Goal: Transaction & Acquisition: Purchase product/service

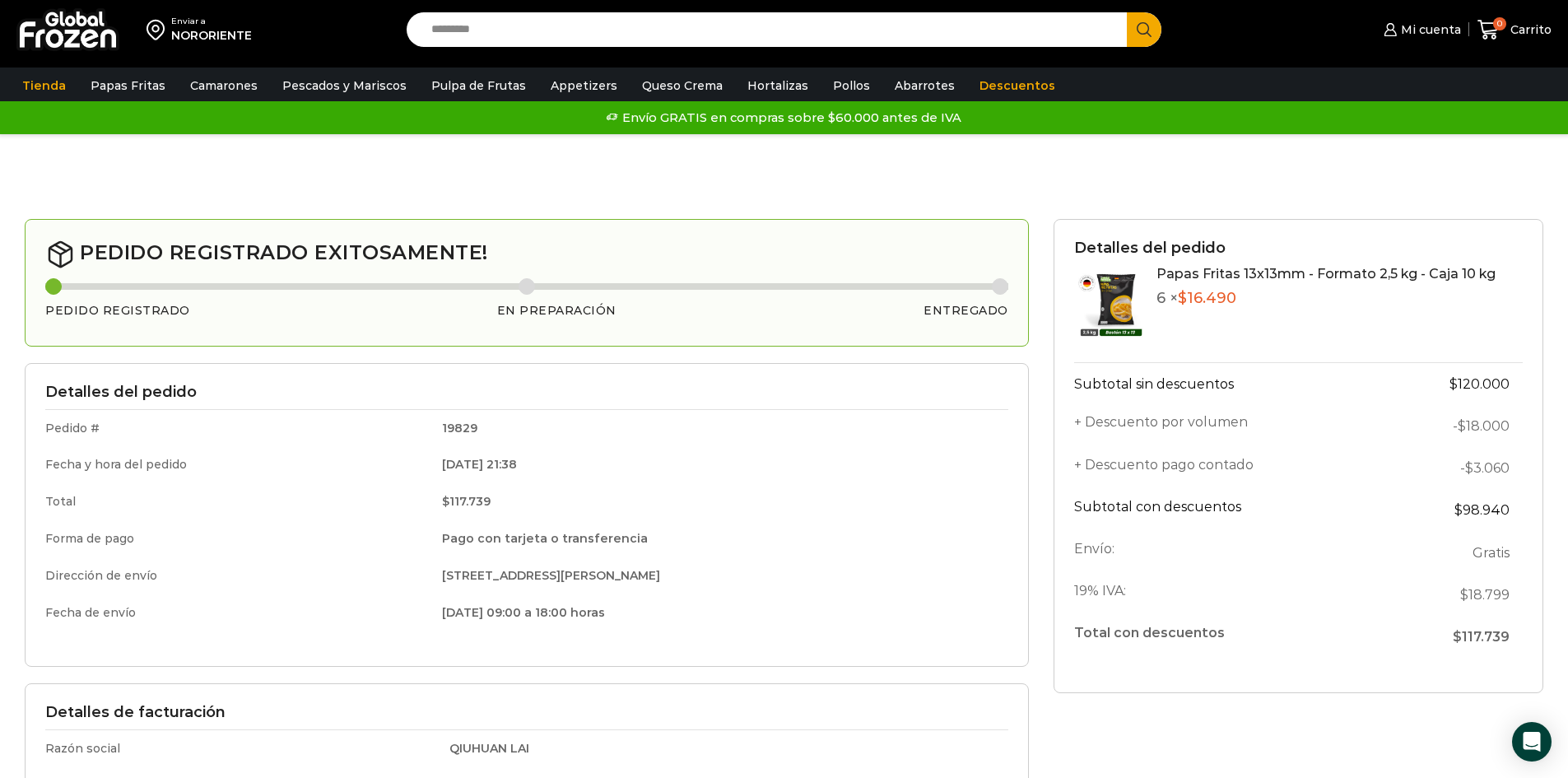
click at [58, 39] on img at bounding box center [68, 29] width 103 height 43
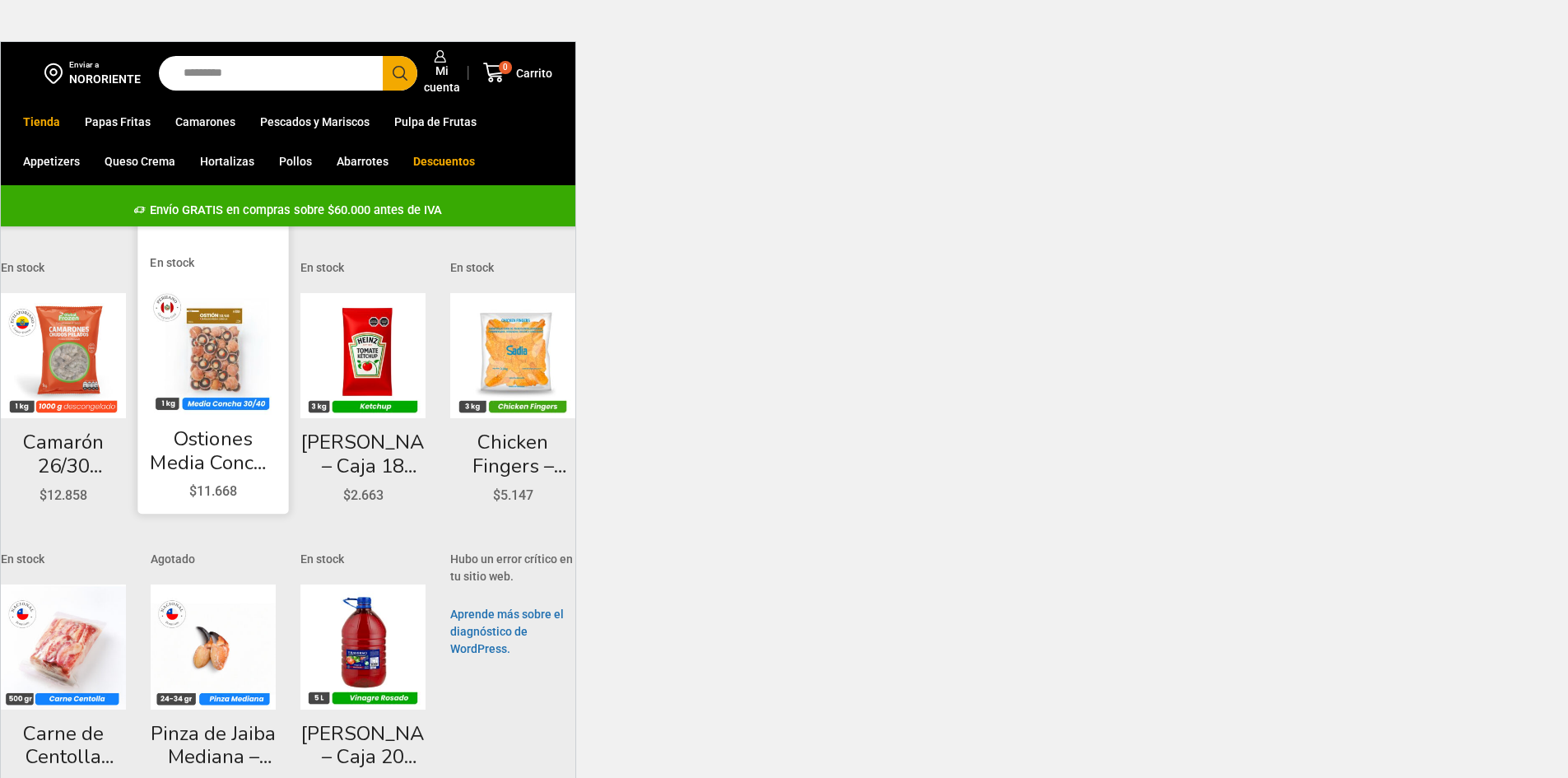
scroll to position [31, 0]
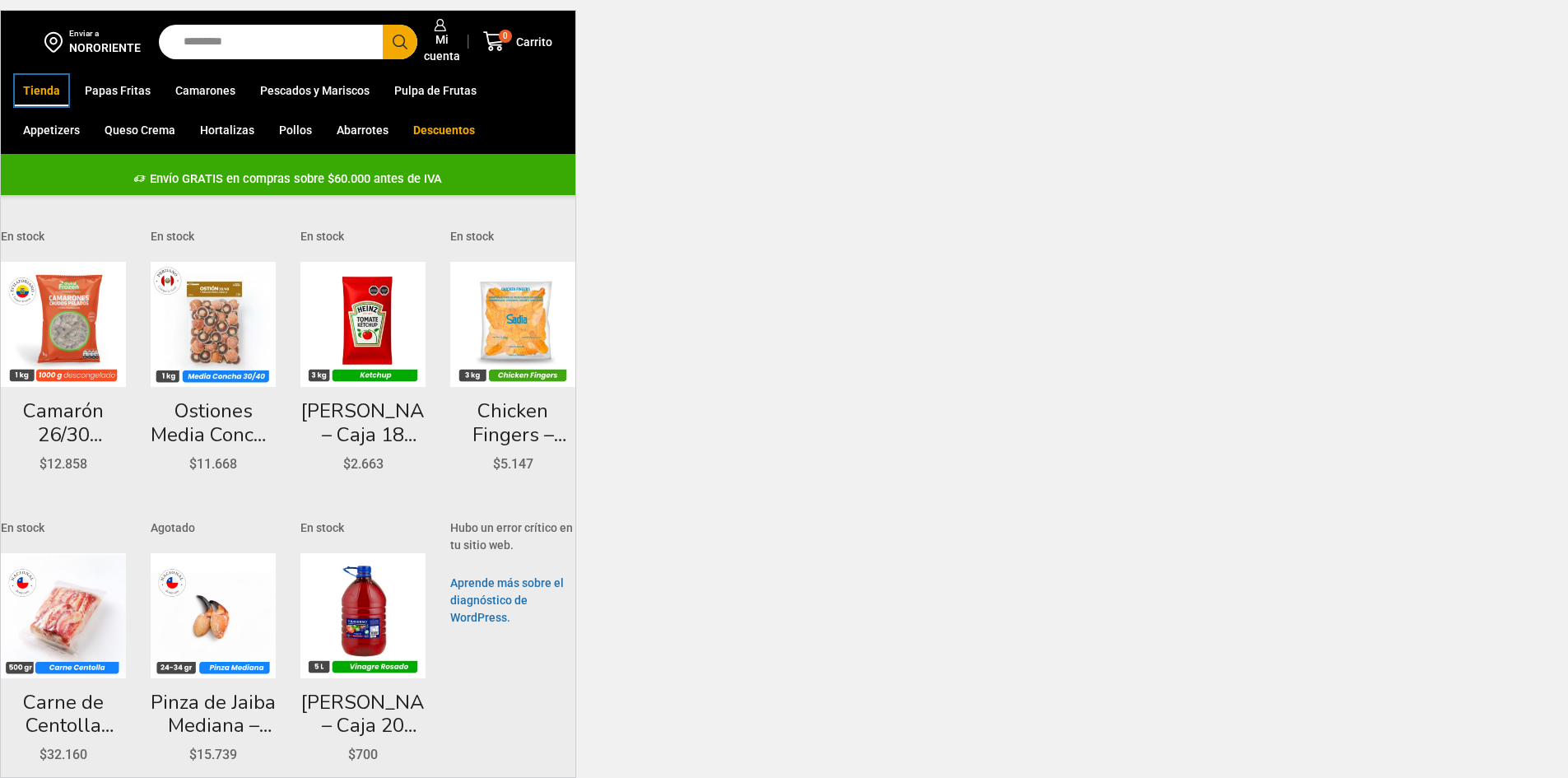
click at [52, 91] on link "Tienda" at bounding box center [41, 91] width 53 height 31
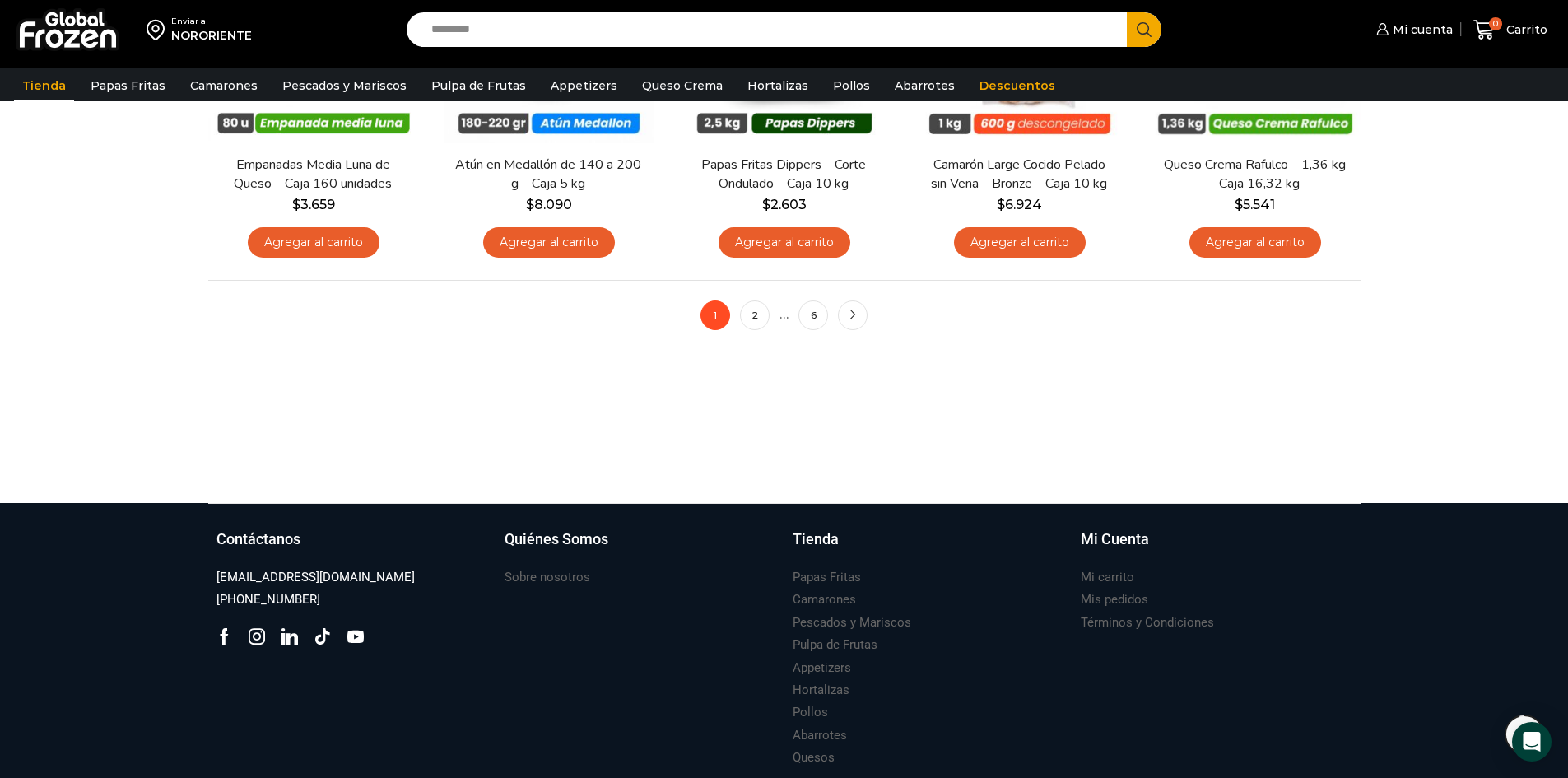
scroll to position [1400, 0]
click at [743, 312] on link "2" at bounding box center [755, 315] width 30 height 30
click at [757, 319] on link "2" at bounding box center [755, 315] width 30 height 30
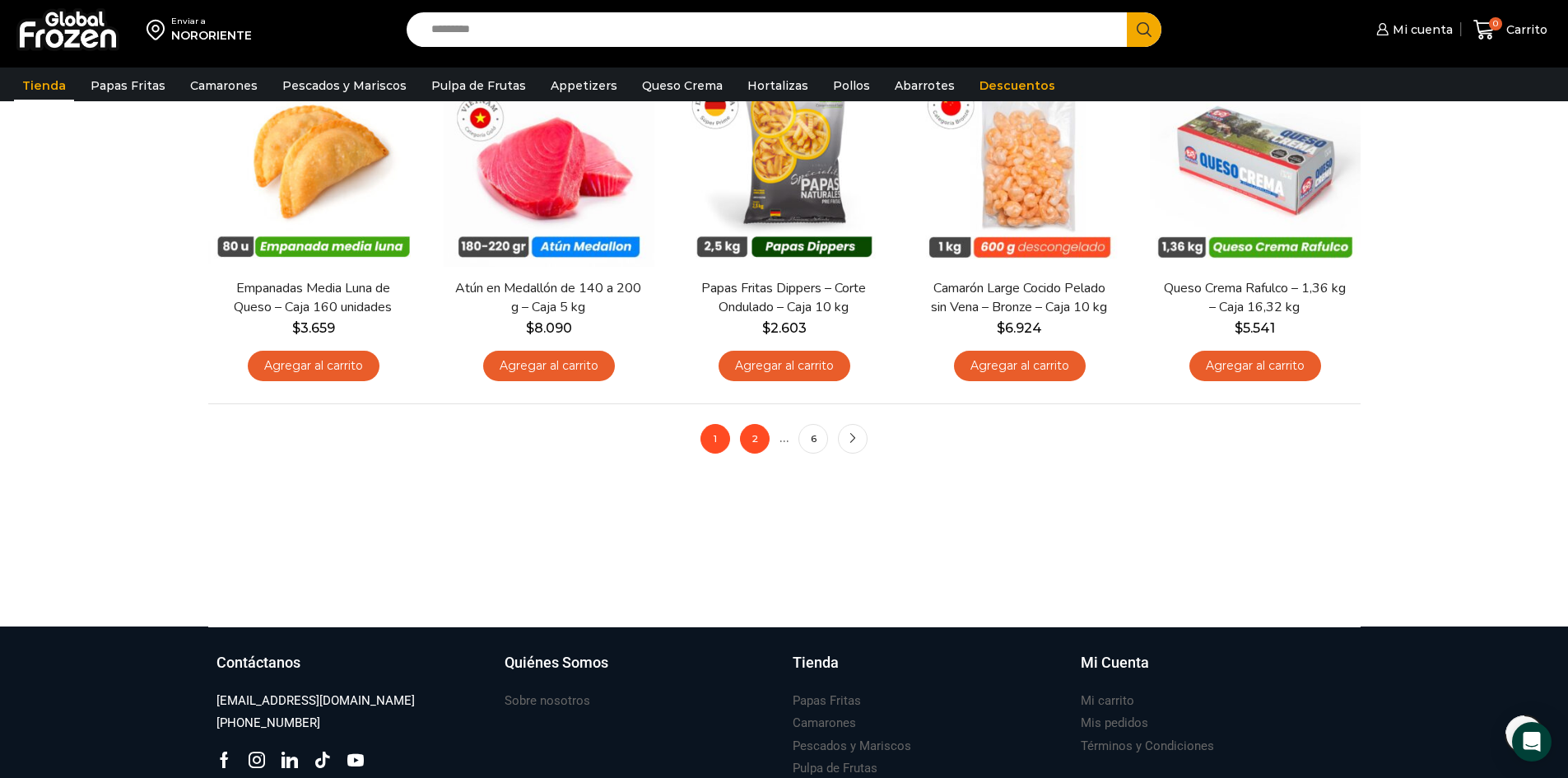
scroll to position [1071, 0]
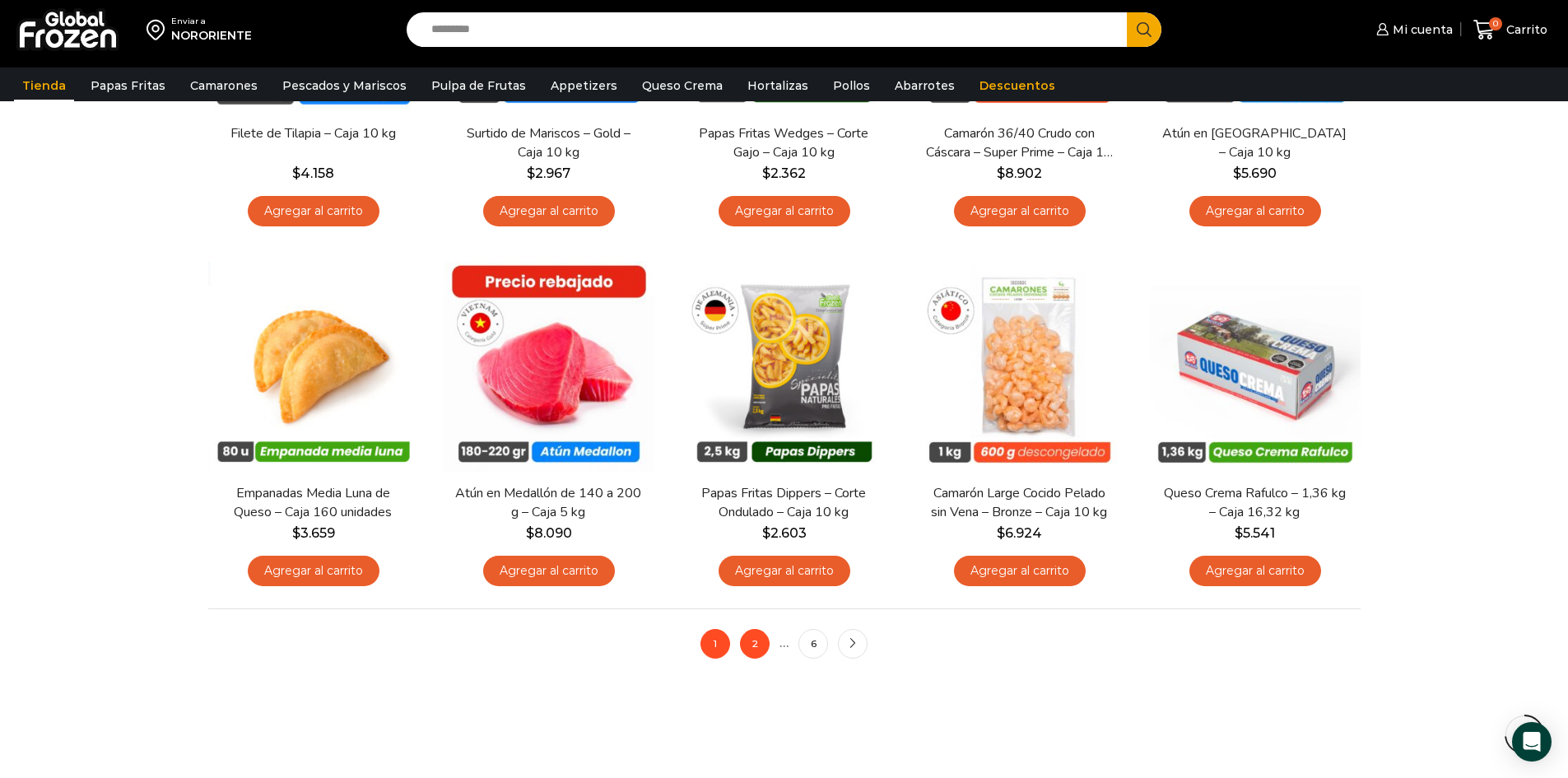
click at [756, 645] on link "2" at bounding box center [755, 644] width 30 height 30
click at [852, 646] on icon "next" at bounding box center [852, 643] width 10 height 10
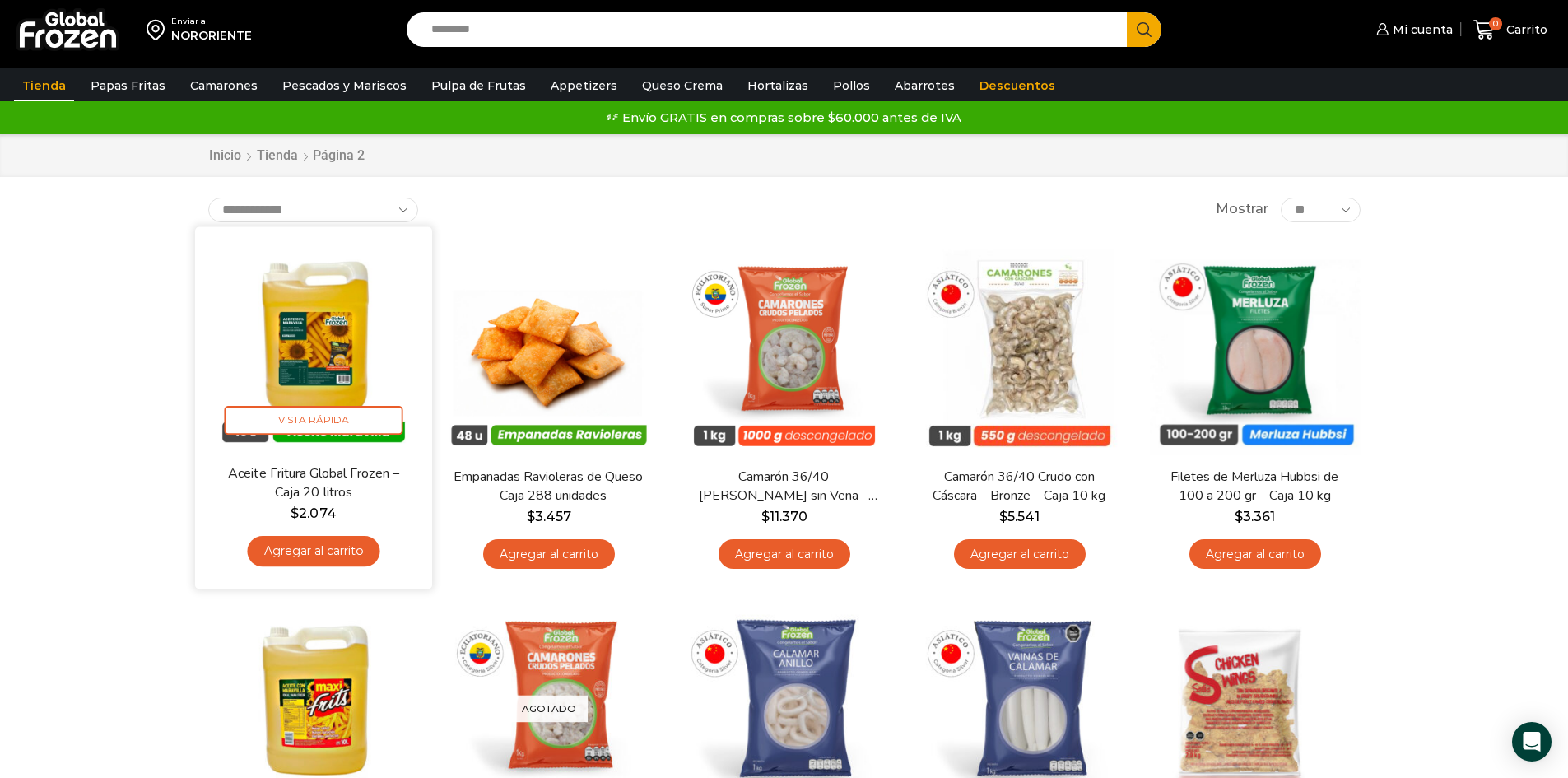
click at [308, 352] on img at bounding box center [314, 345] width 213 height 213
